Goal: Navigation & Orientation: Understand site structure

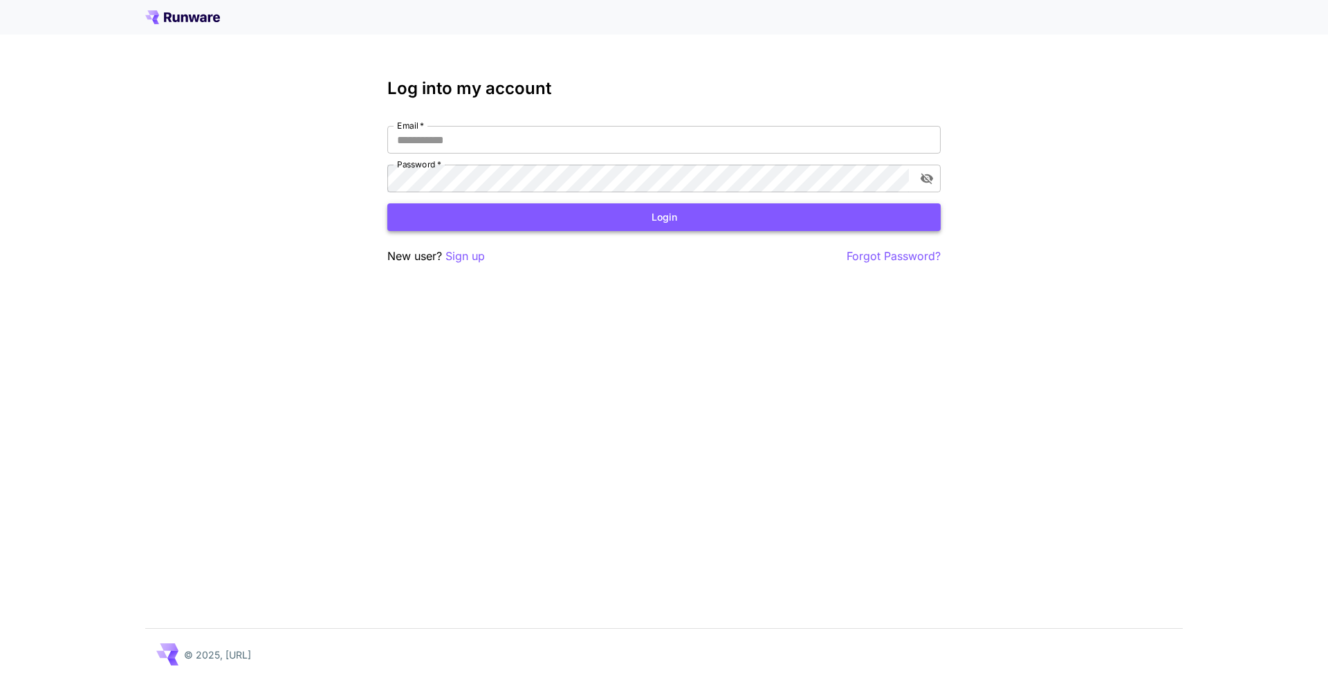
type input "**********"
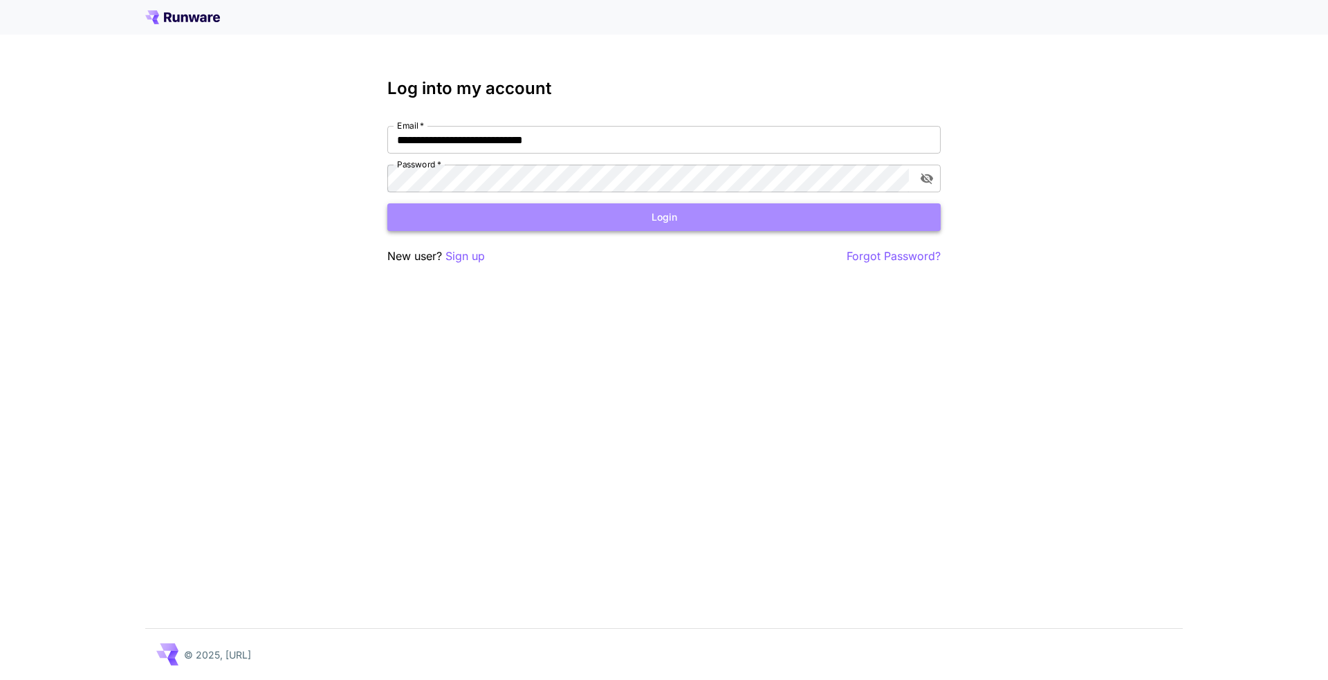
click at [626, 212] on button "Login" at bounding box center [663, 217] width 553 height 28
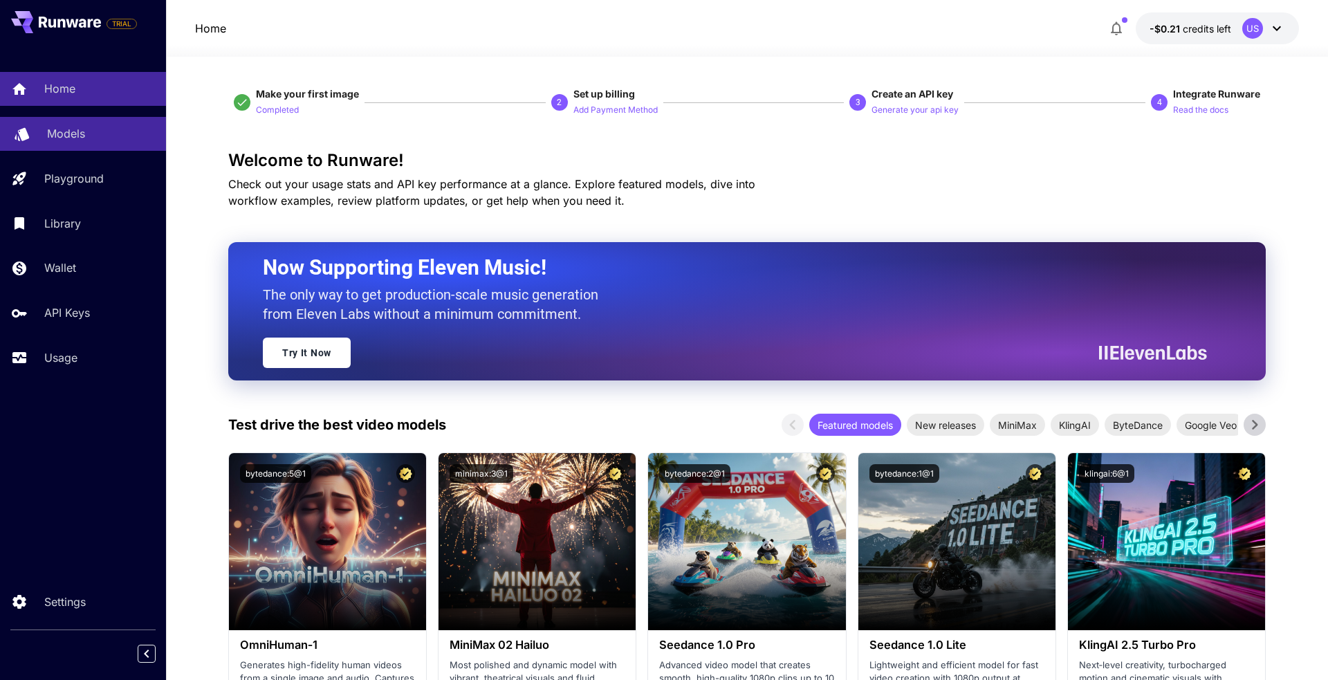
click at [78, 131] on p "Models" at bounding box center [66, 133] width 38 height 17
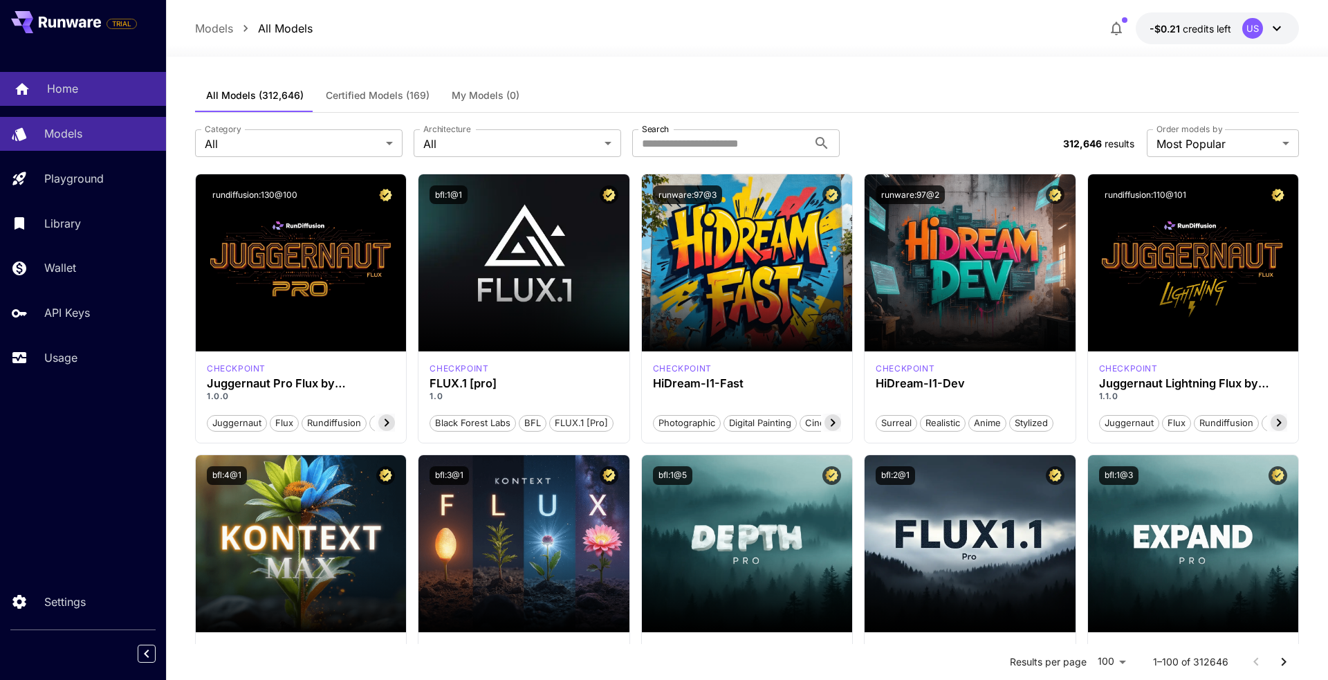
click at [59, 88] on p "Home" at bounding box center [62, 88] width 31 height 17
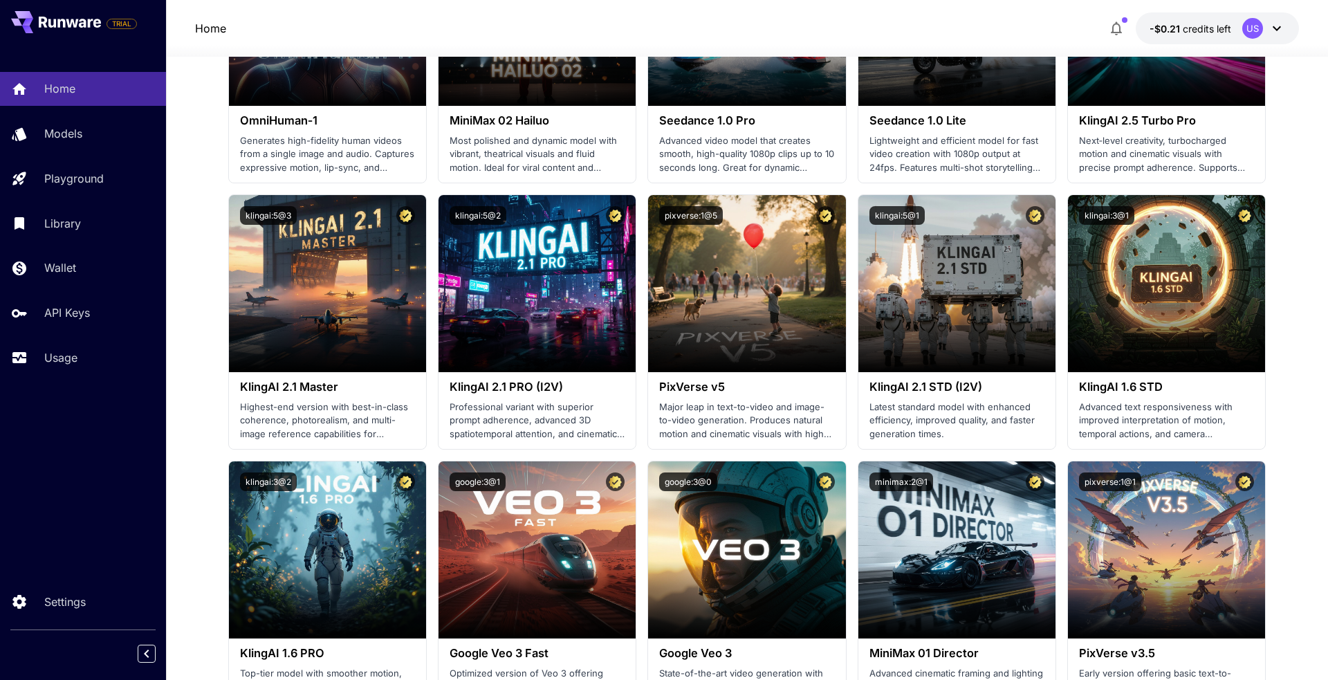
scroll to position [529, 0]
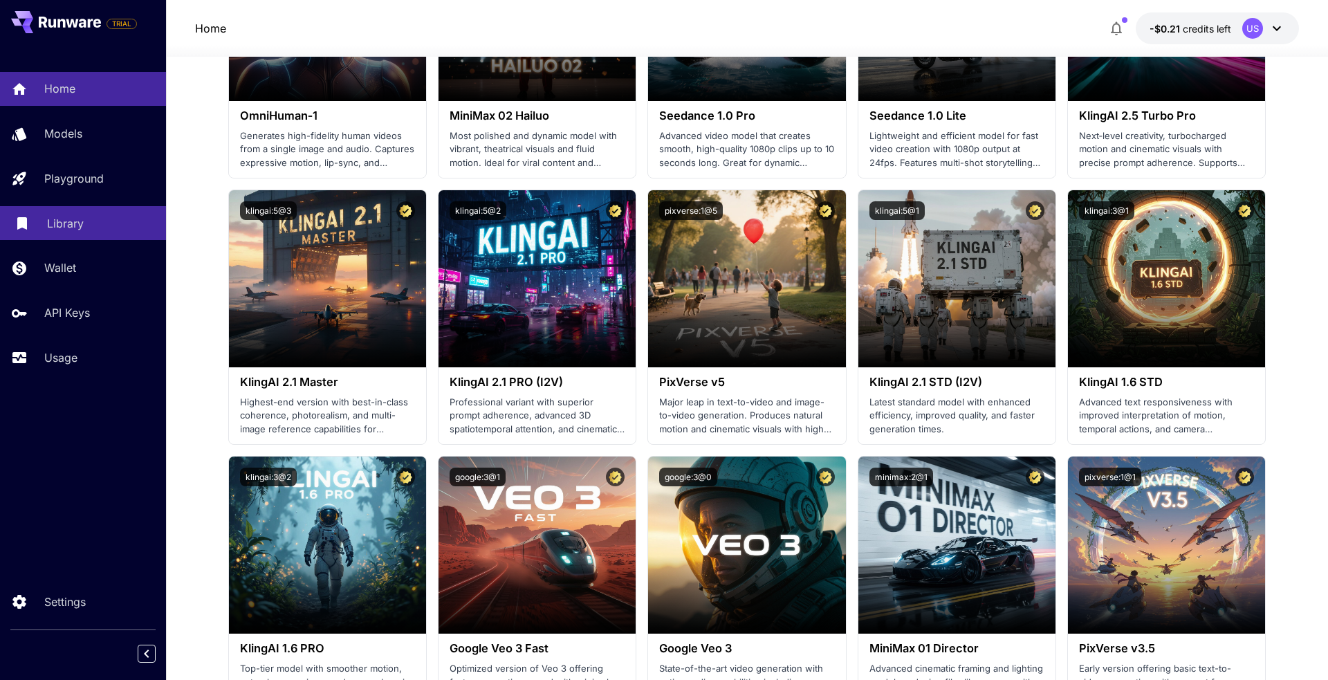
click at [59, 228] on p "Library" at bounding box center [65, 223] width 37 height 17
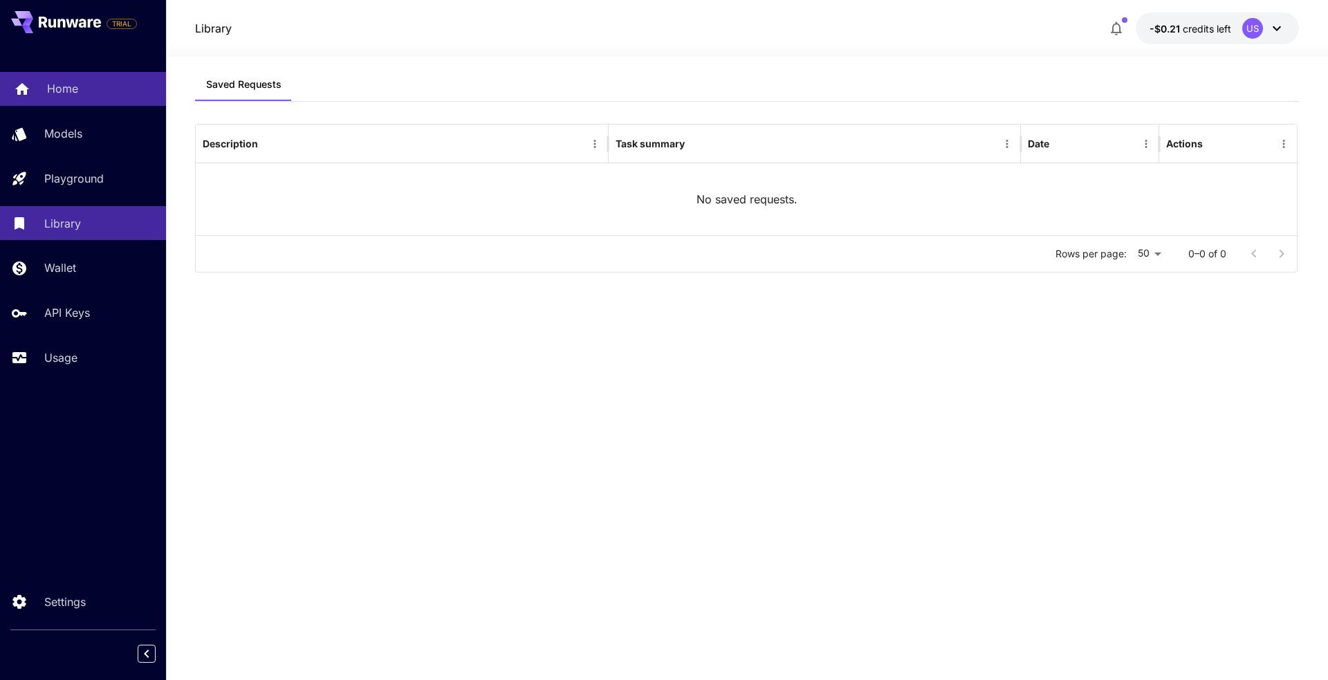
click at [57, 90] on p "Home" at bounding box center [62, 88] width 31 height 17
